Goal: Information Seeking & Learning: Find specific fact

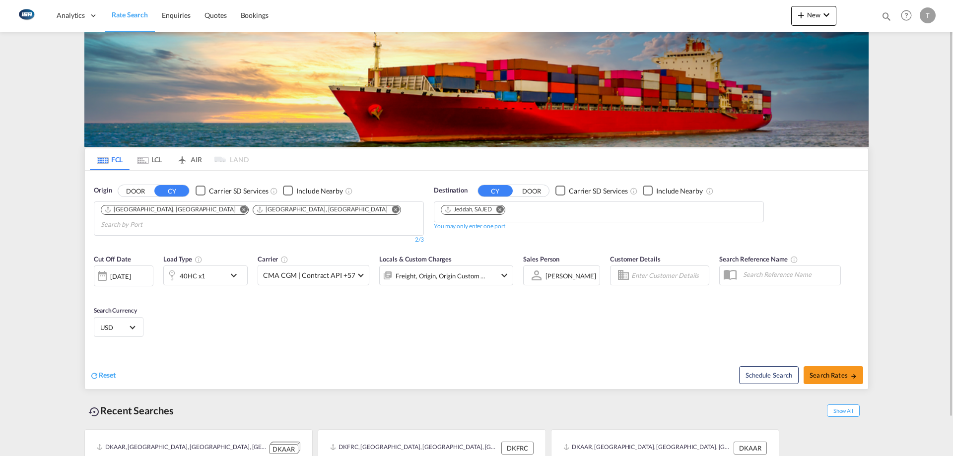
click at [503, 211] on md-icon "Remove" at bounding box center [499, 208] width 7 height 7
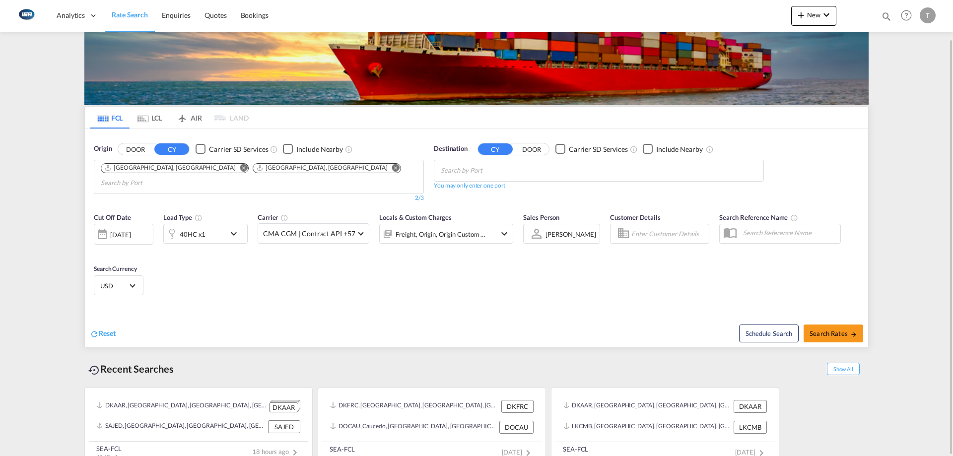
click at [490, 175] on input "Chips input." at bounding box center [488, 171] width 94 height 16
type input "nhava sheva"
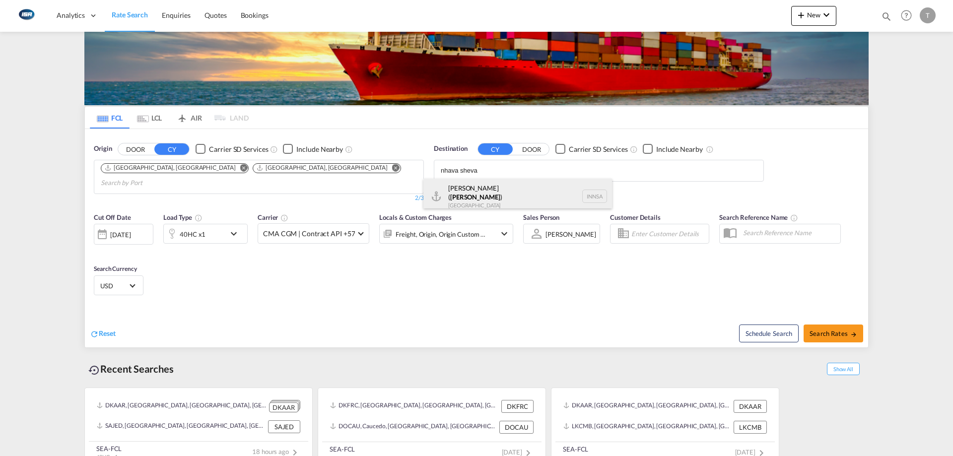
click at [529, 193] on div "[PERSON_NAME] ( [GEOGRAPHIC_DATA] ) [GEOGRAPHIC_DATA] [GEOGRAPHIC_DATA]" at bounding box center [517, 197] width 189 height 36
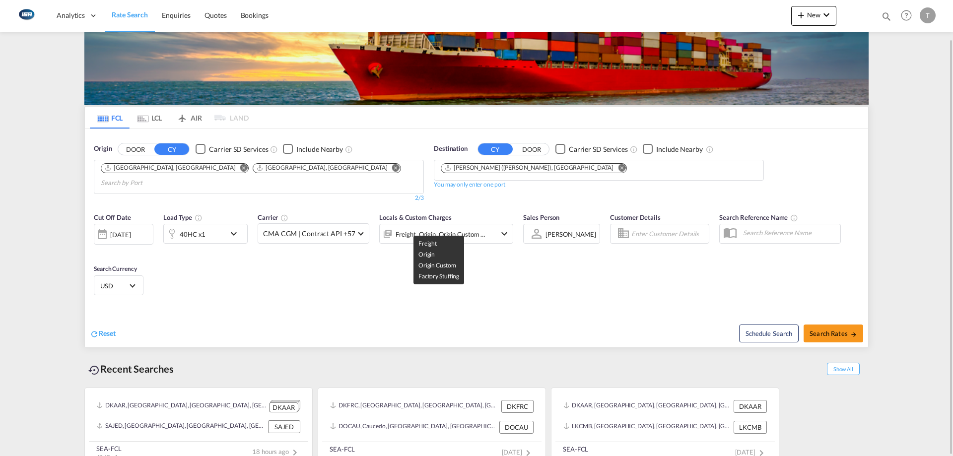
click at [440, 227] on div "Freight, Origin, Origin Custom +1" at bounding box center [441, 234] width 90 height 14
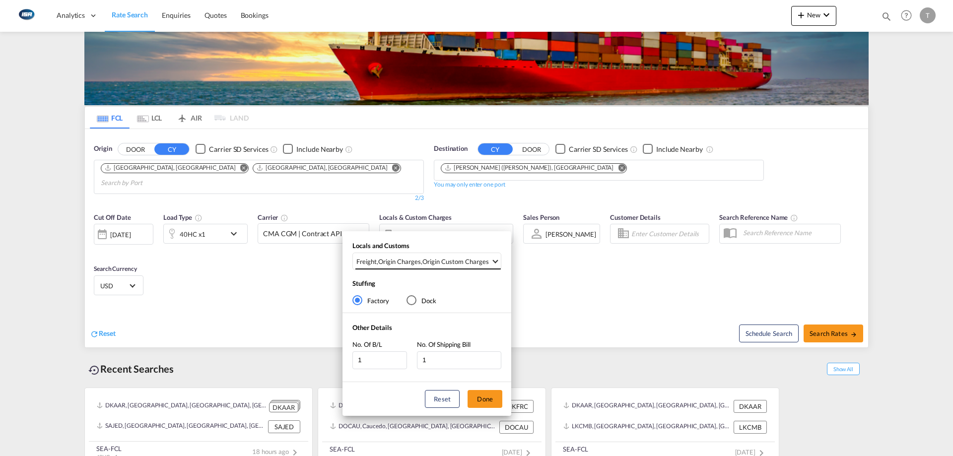
click at [446, 262] on div "Origin Custom Charges" at bounding box center [455, 261] width 66 height 9
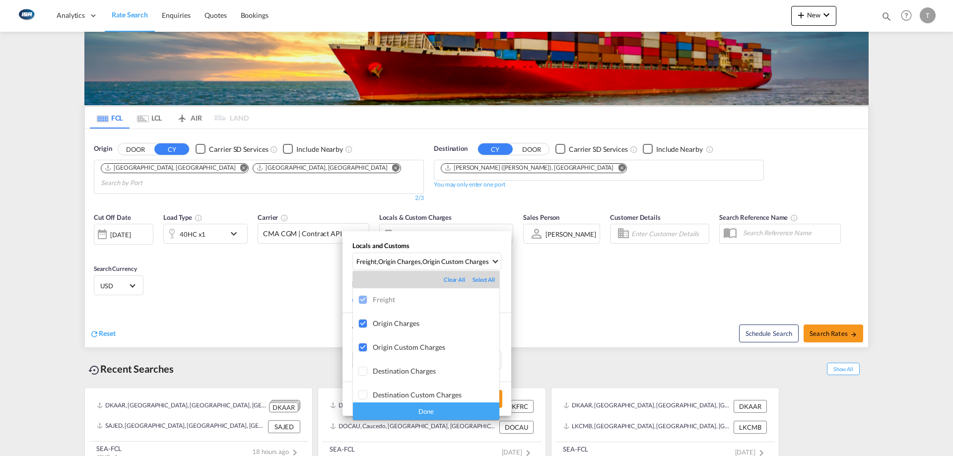
click at [456, 273] on div "Done" at bounding box center [426, 410] width 146 height 17
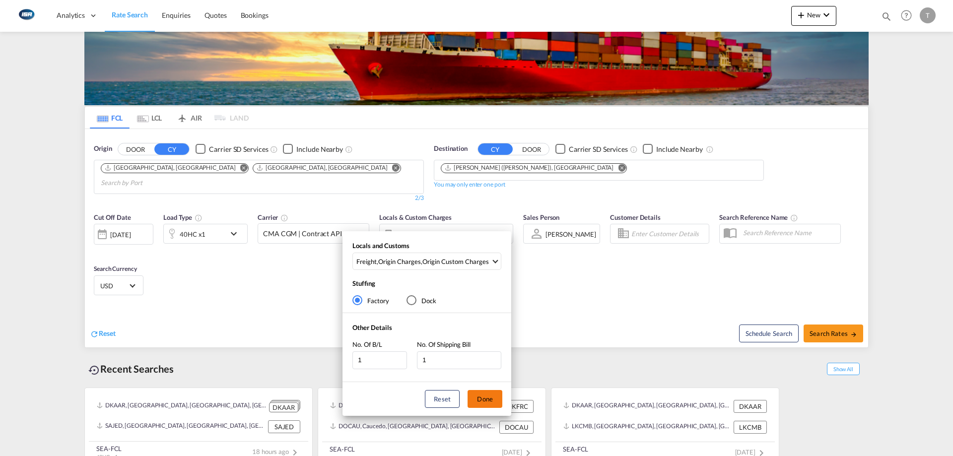
click at [481, 273] on button "Done" at bounding box center [484, 399] width 35 height 18
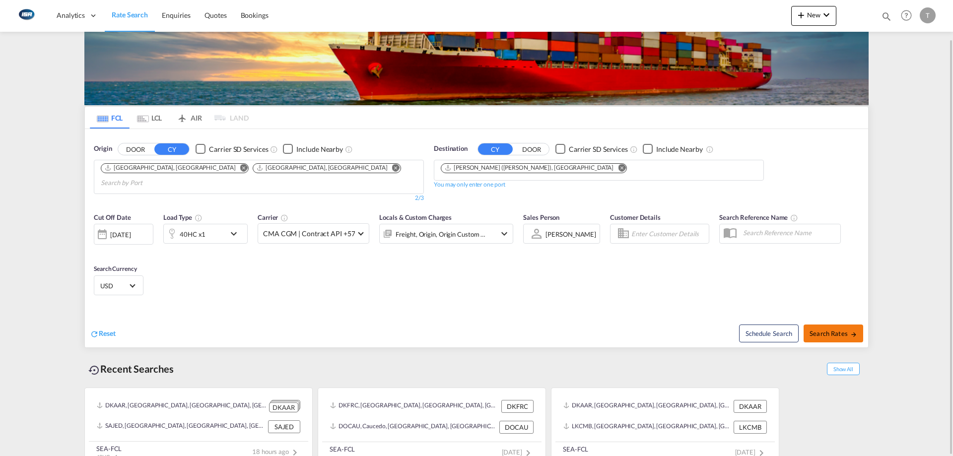
click at [627, 273] on span "Search Rates" at bounding box center [833, 334] width 48 height 8
type input "DKAAR,DEHAM to INNSA / [DATE]"
